Goal: Navigation & Orientation: Find specific page/section

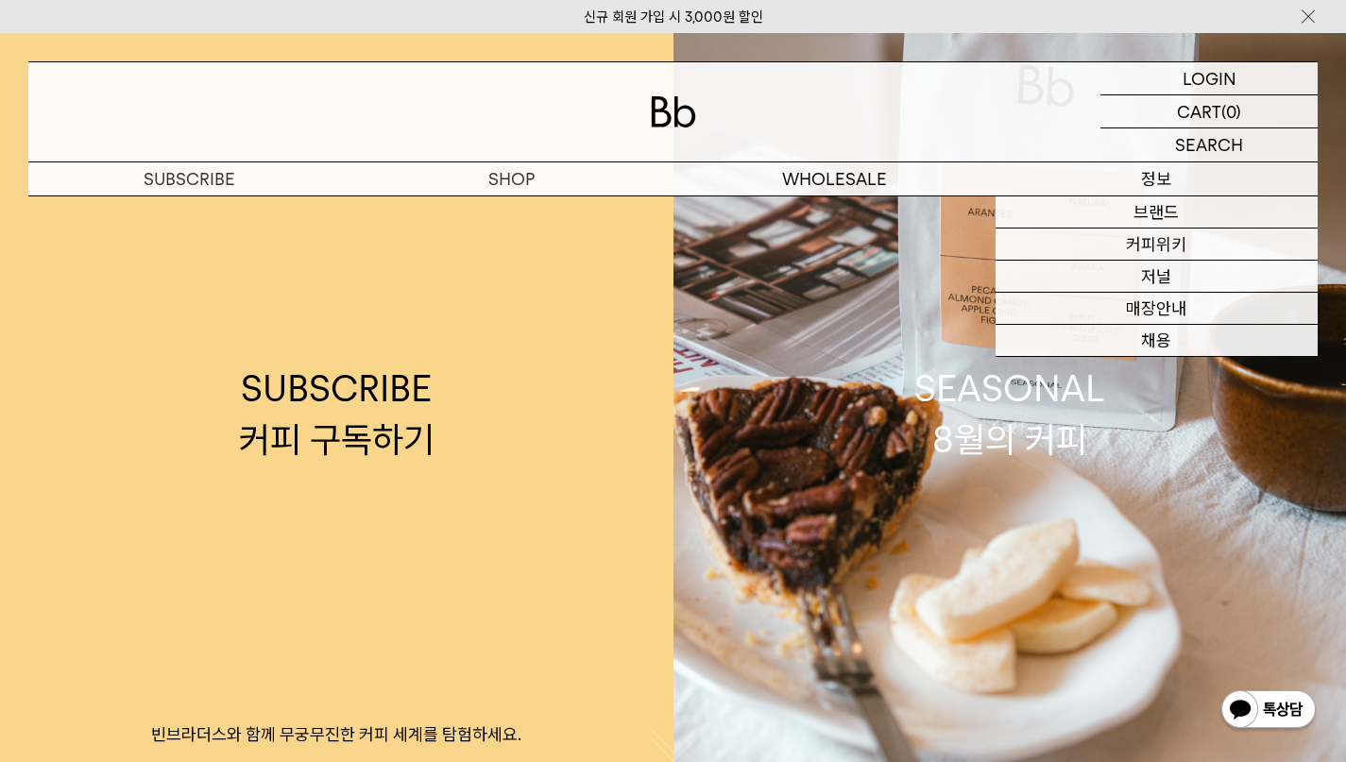
click at [1164, 306] on link "매장안내" at bounding box center [1156, 309] width 322 height 32
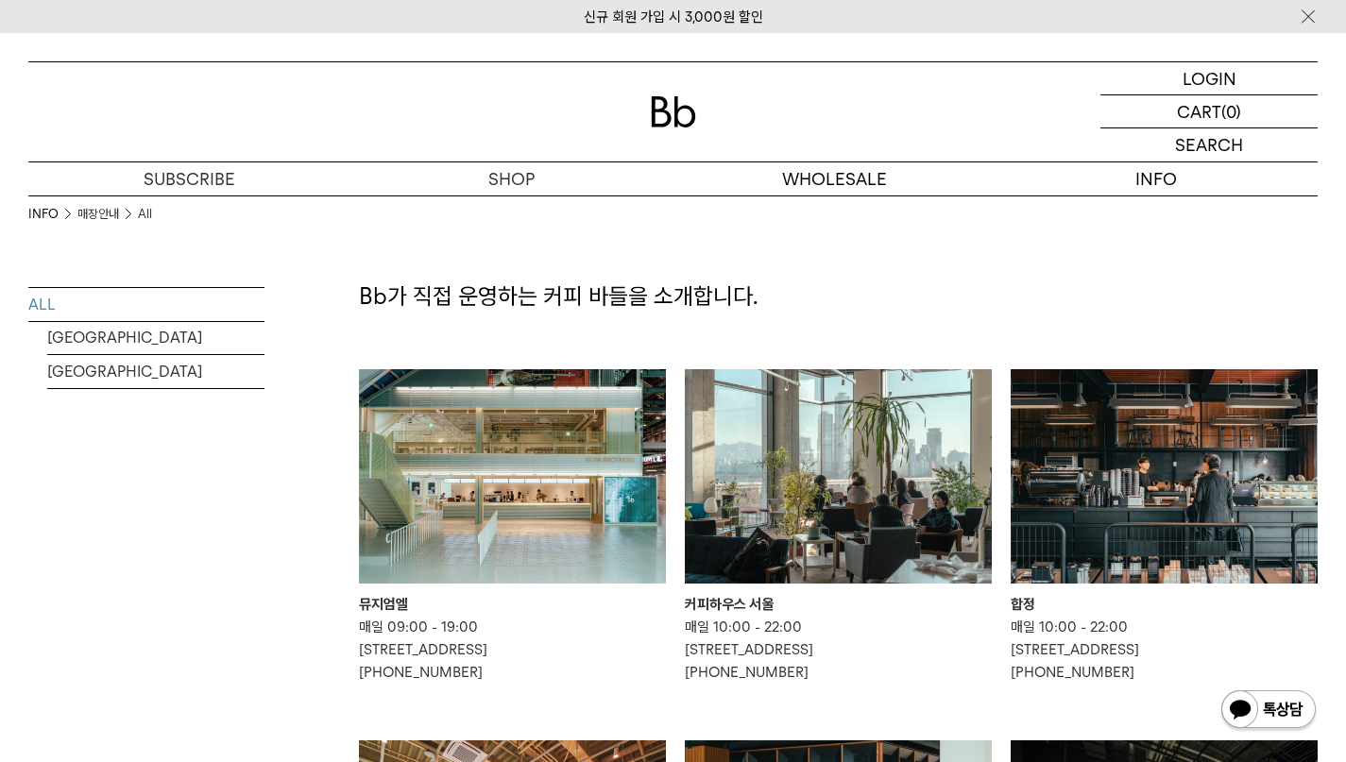
click at [772, 564] on img at bounding box center [838, 476] width 307 height 215
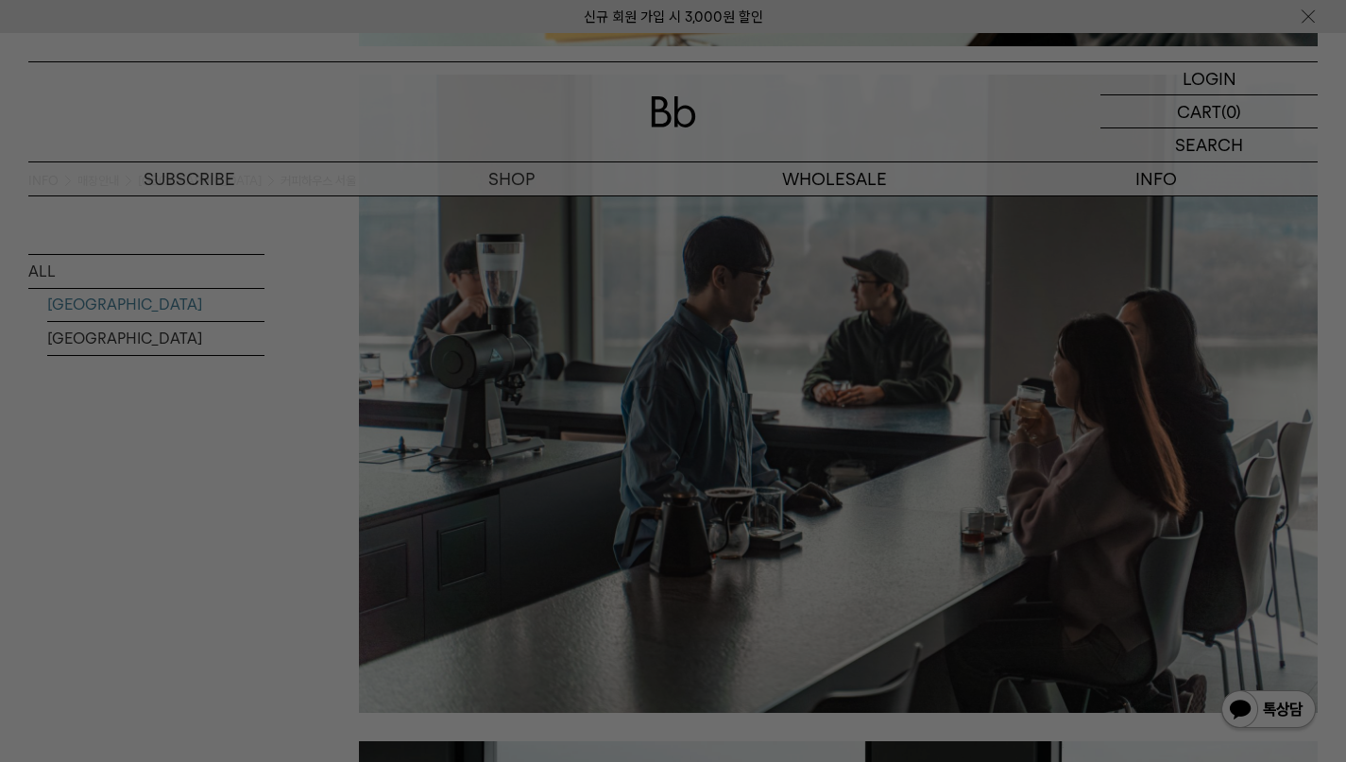
scroll to position [2649, 0]
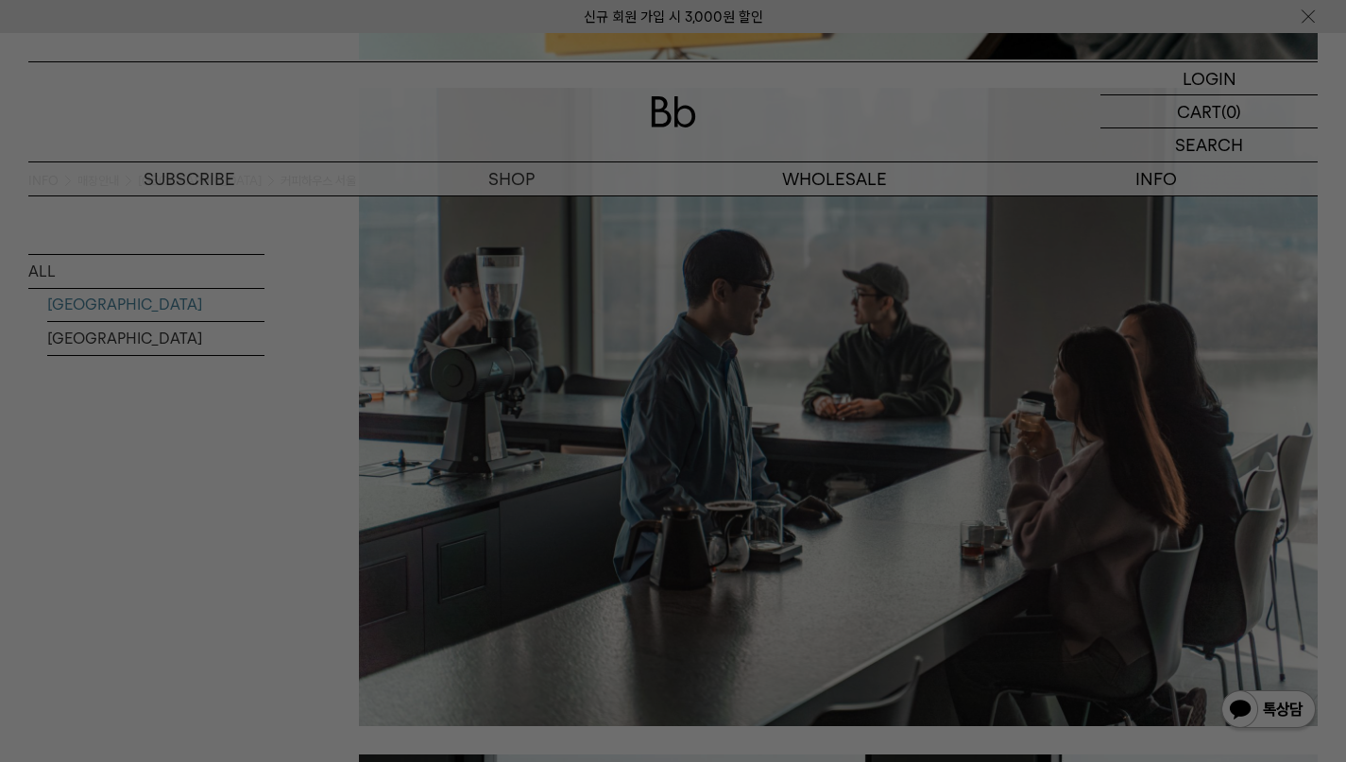
click at [662, 617] on div at bounding box center [673, 381] width 1346 height 762
